Goal: Check status

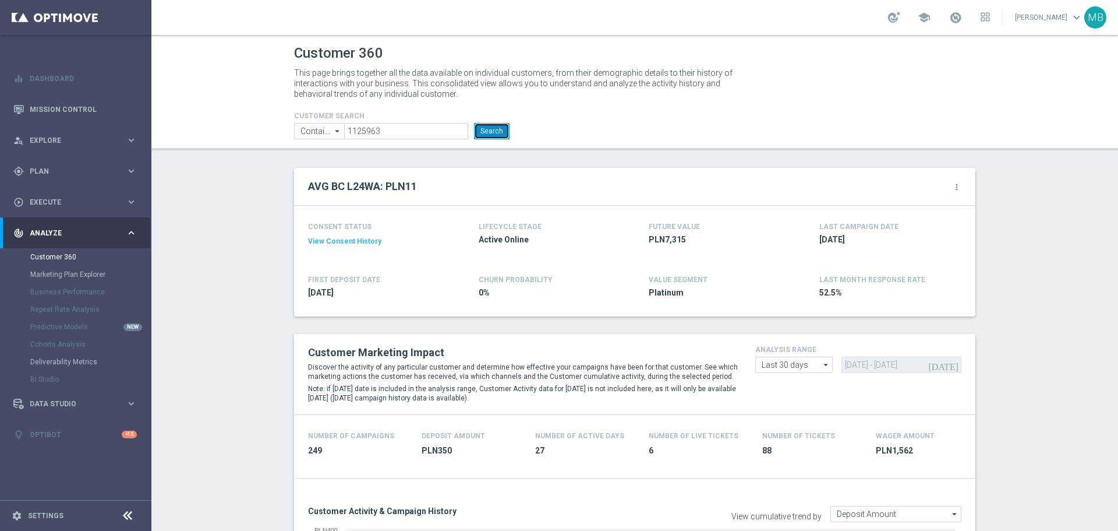
click at [481, 135] on button "Search" at bounding box center [492, 131] width 36 height 16
